Goal: Check status: Check status

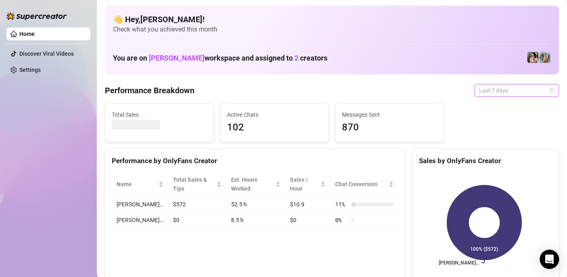
click at [484, 94] on span "Last 7 days" at bounding box center [516, 90] width 75 height 12
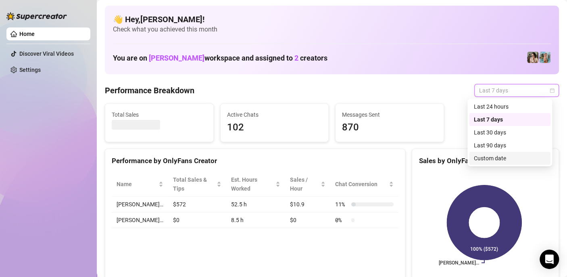
click at [492, 160] on div "Custom date" at bounding box center [510, 158] width 72 height 9
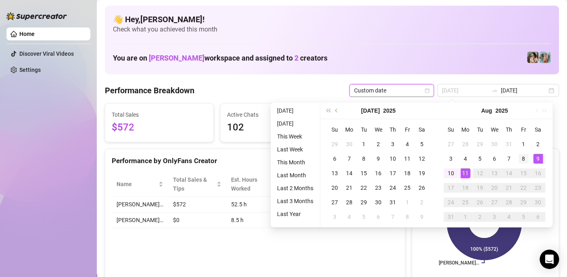
type input "[DATE]"
click at [523, 157] on div "8" at bounding box center [524, 159] width 10 height 10
type input "[DATE]"
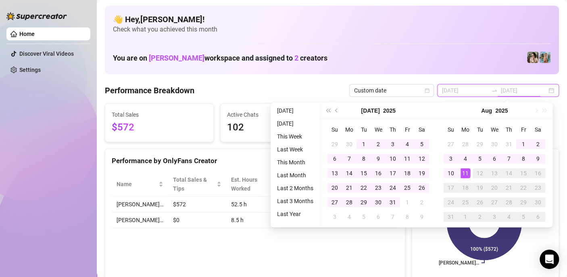
type input "[DATE]"
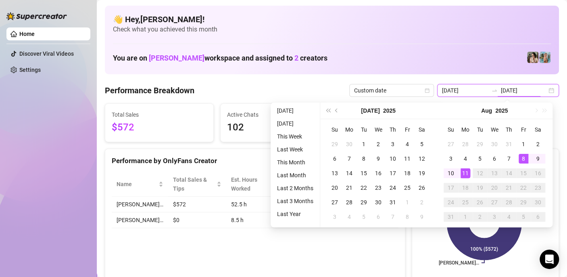
type input "[DATE]"
click at [464, 172] on div "11" at bounding box center [466, 173] width 10 height 10
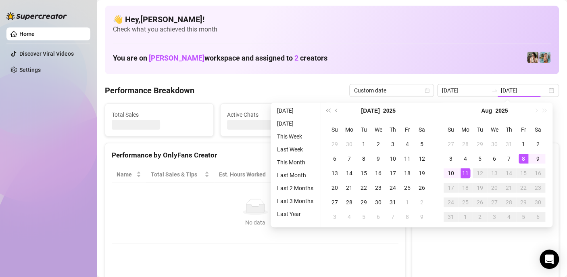
type input "[DATE]"
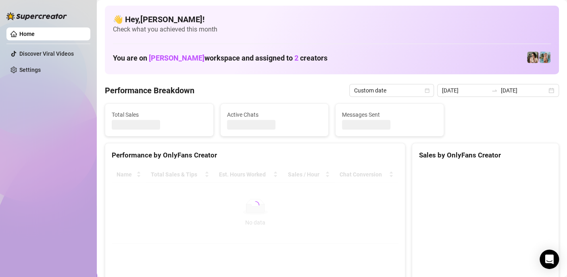
click at [90, 209] on aside "Home Discover Viral Videos Settings" at bounding box center [48, 138] width 97 height 277
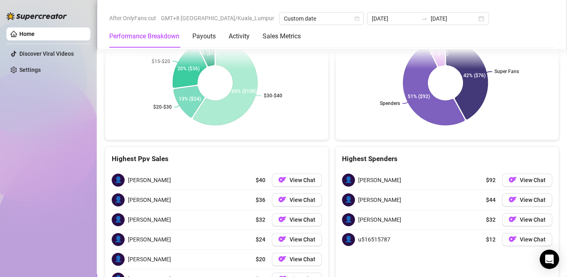
scroll to position [1401, 0]
